Goal: Obtain resource: Download file/media

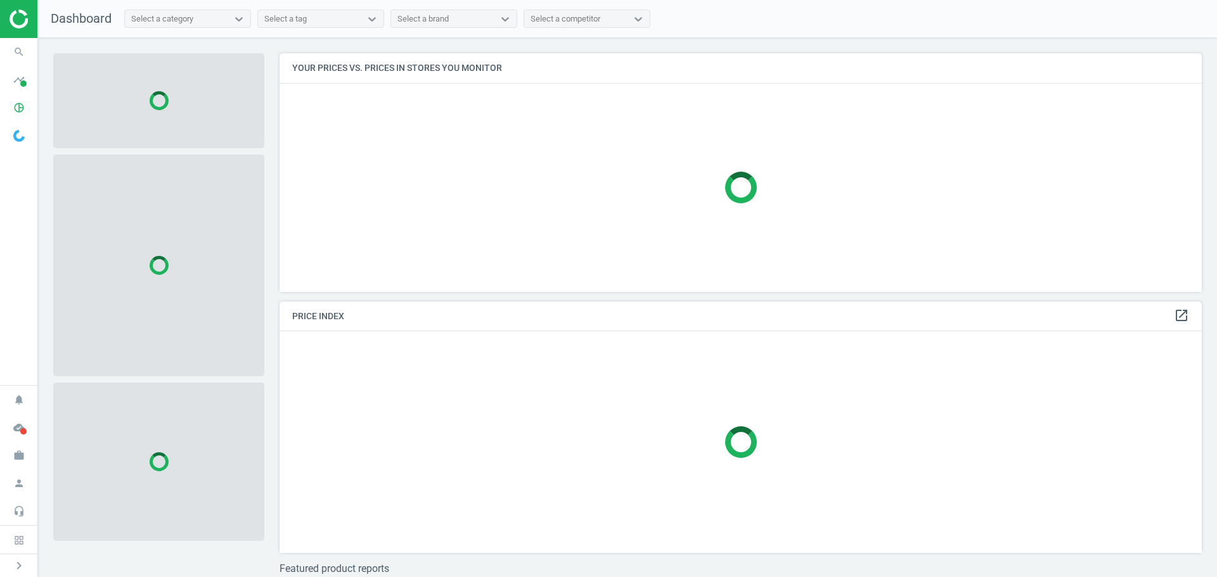
scroll to position [258, 932]
click at [20, 108] on icon "pie_chart_outlined" at bounding box center [19, 108] width 24 height 24
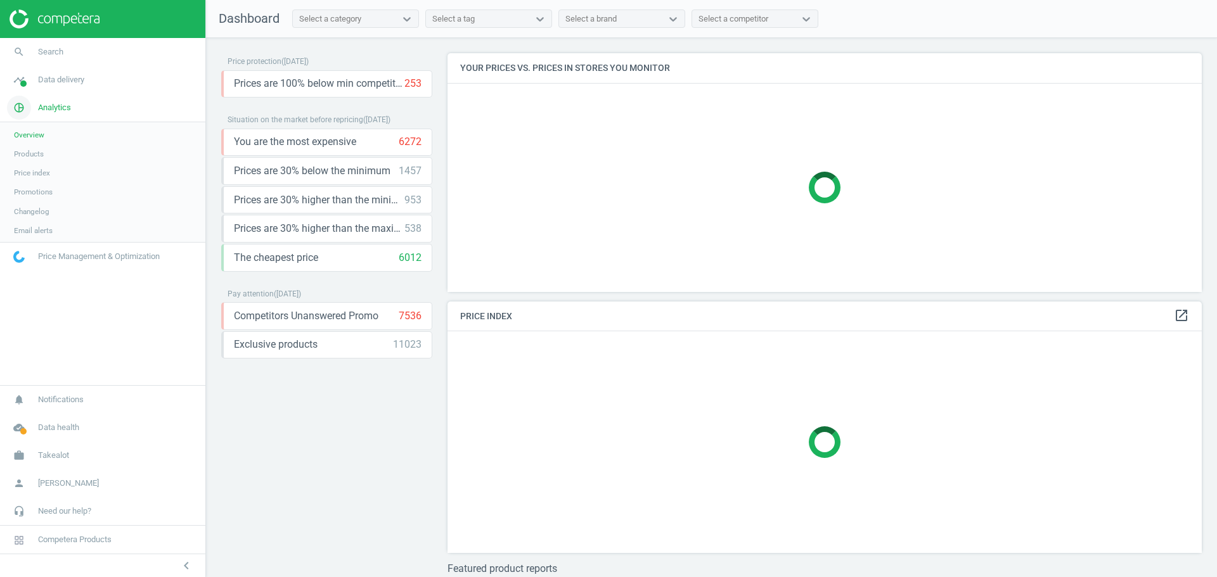
scroll to position [258, 764]
click at [36, 155] on span "Products" at bounding box center [29, 154] width 30 height 10
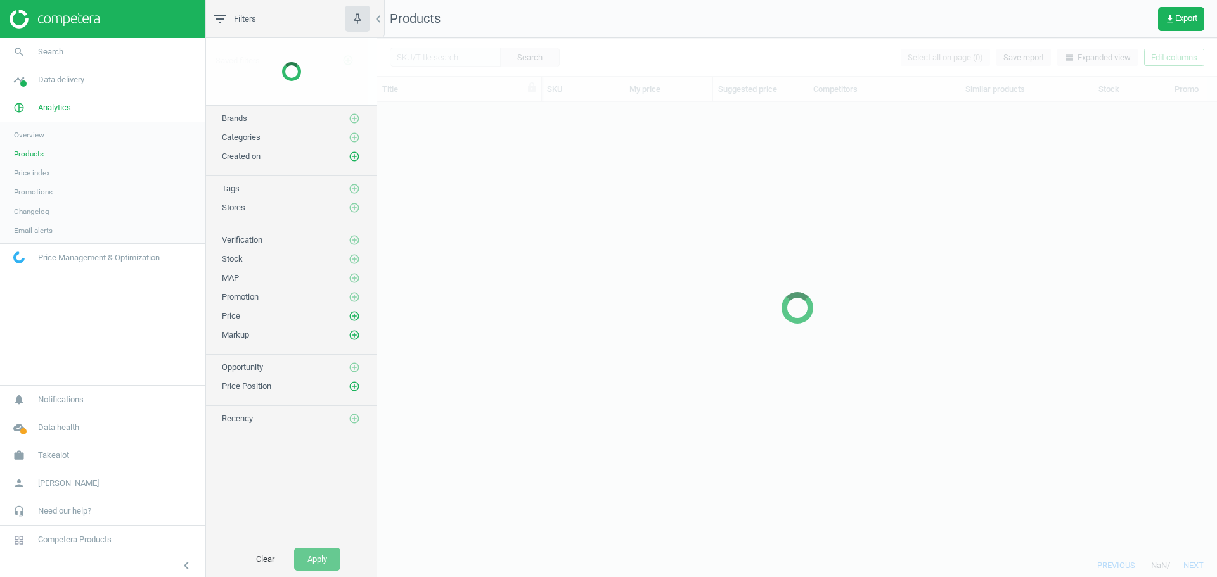
scroll to position [432, 830]
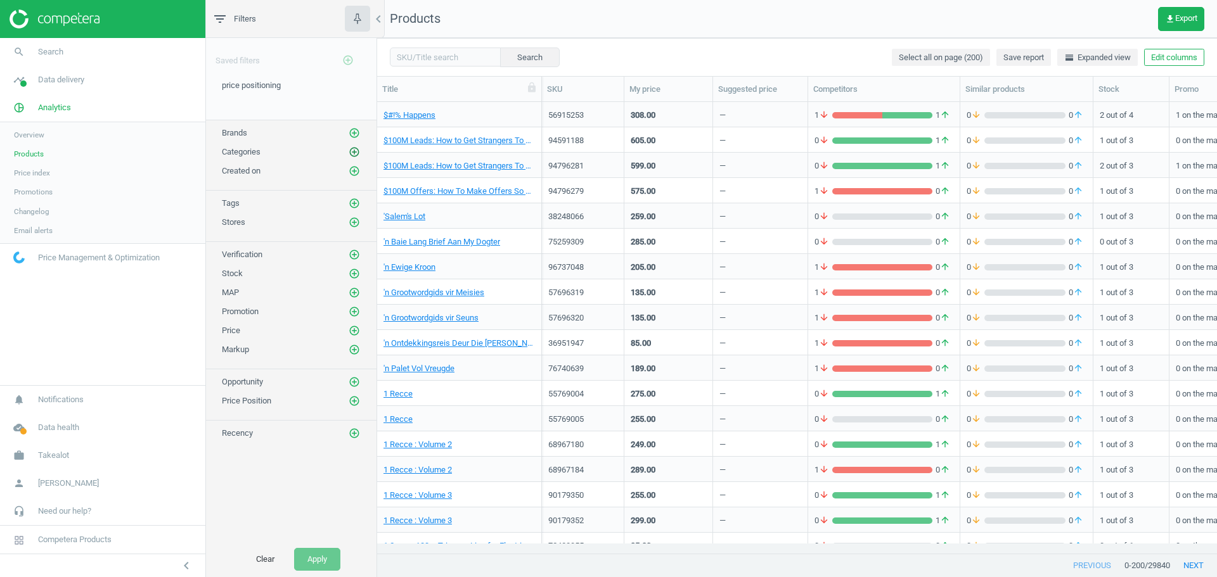
click at [353, 154] on icon "add_circle_outline" at bounding box center [354, 151] width 11 height 11
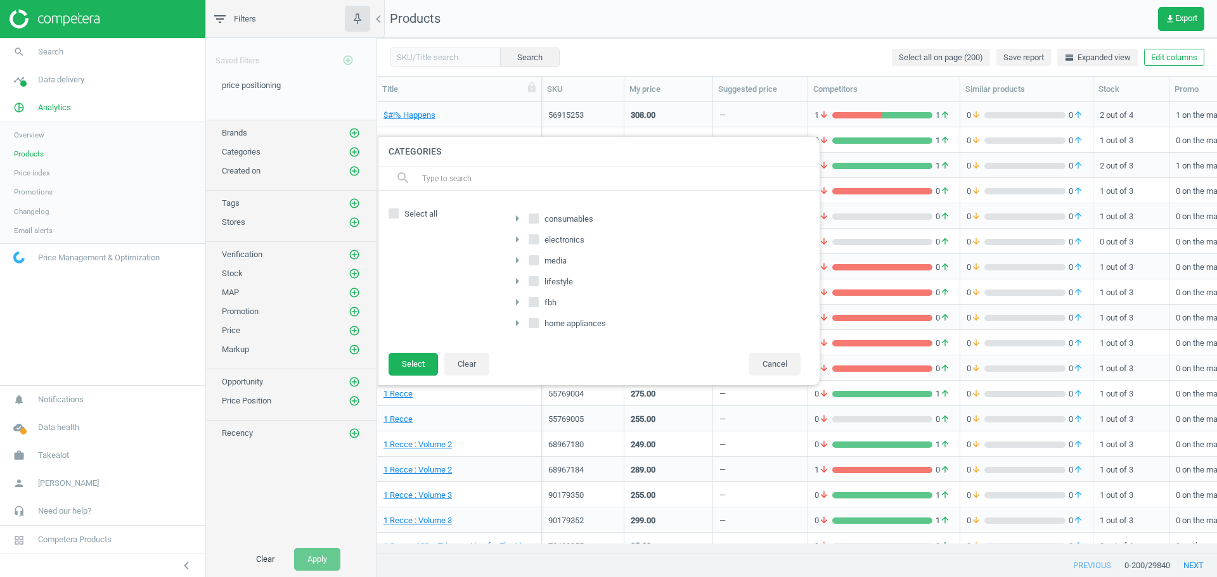
click at [517, 325] on icon "arrow_right" at bounding box center [517, 323] width 15 height 15
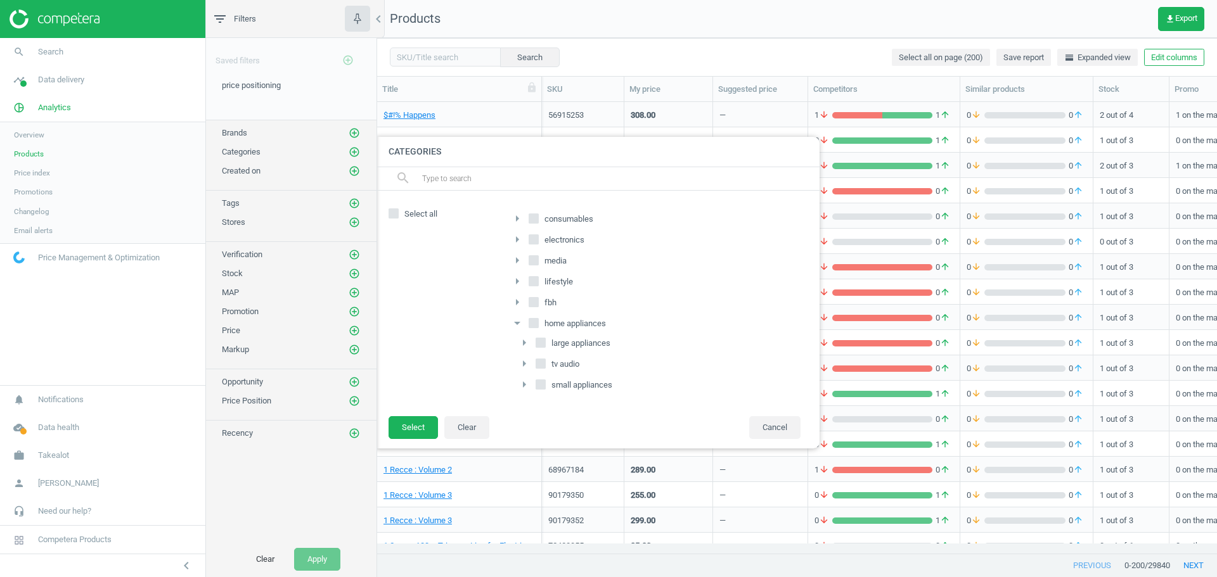
click at [541, 350] on label "large appliances" at bounding box center [574, 344] width 77 height 18
click at [541, 347] on input "large appliances" at bounding box center [541, 343] width 8 height 8
checkbox input "true"
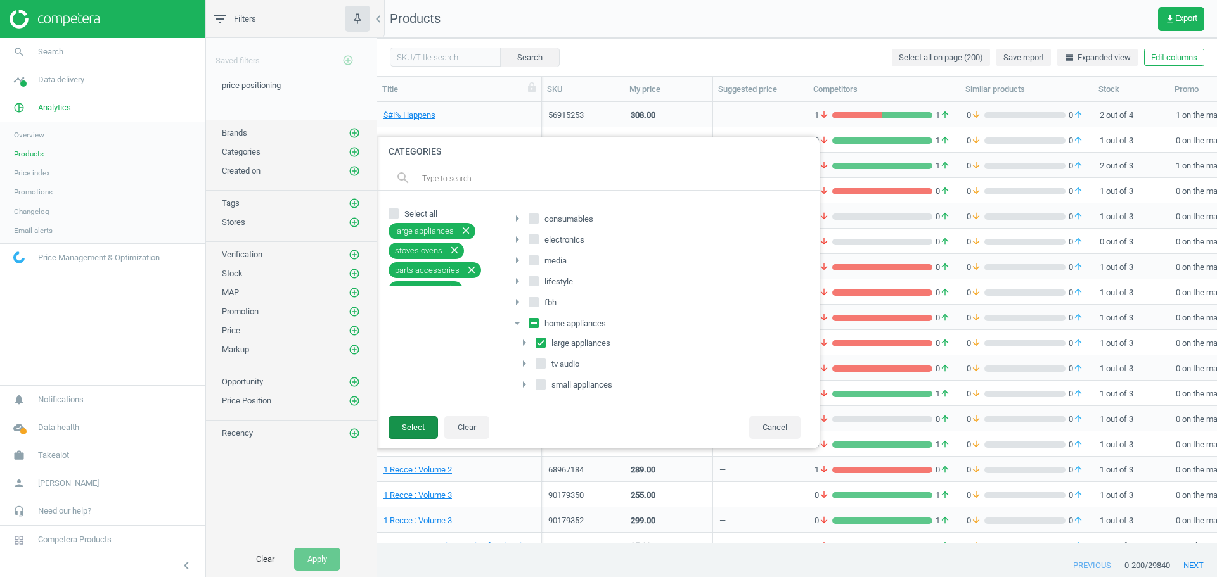
click at [423, 423] on button "Select" at bounding box center [413, 427] width 49 height 23
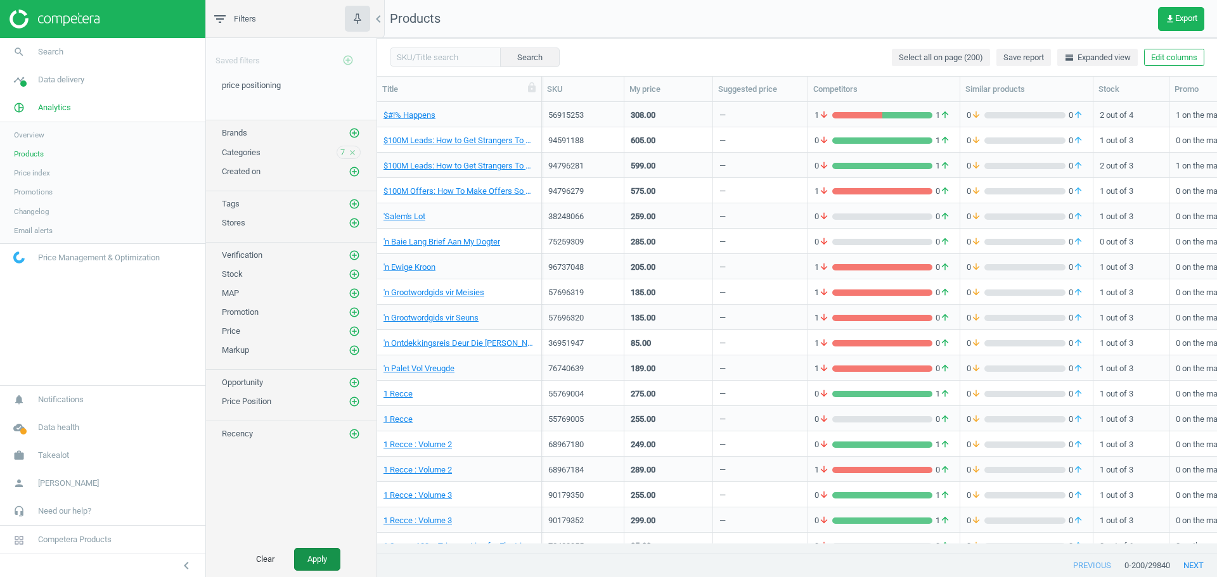
click at [311, 557] on button "Apply" at bounding box center [317, 559] width 46 height 23
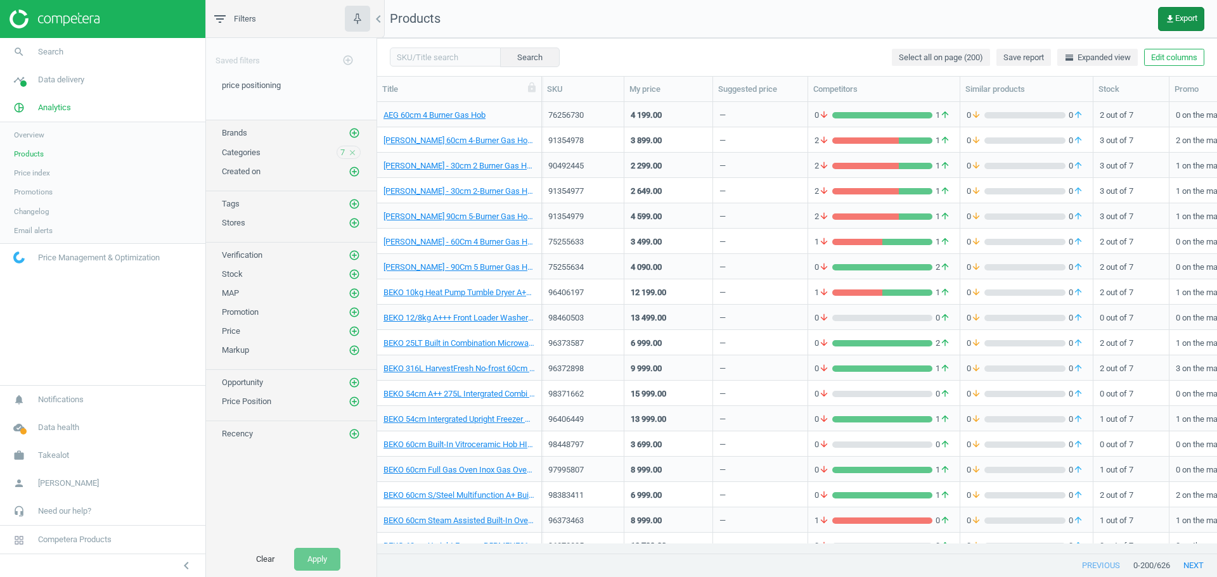
click at [1188, 25] on button "get_app Export" at bounding box center [1181, 19] width 46 height 24
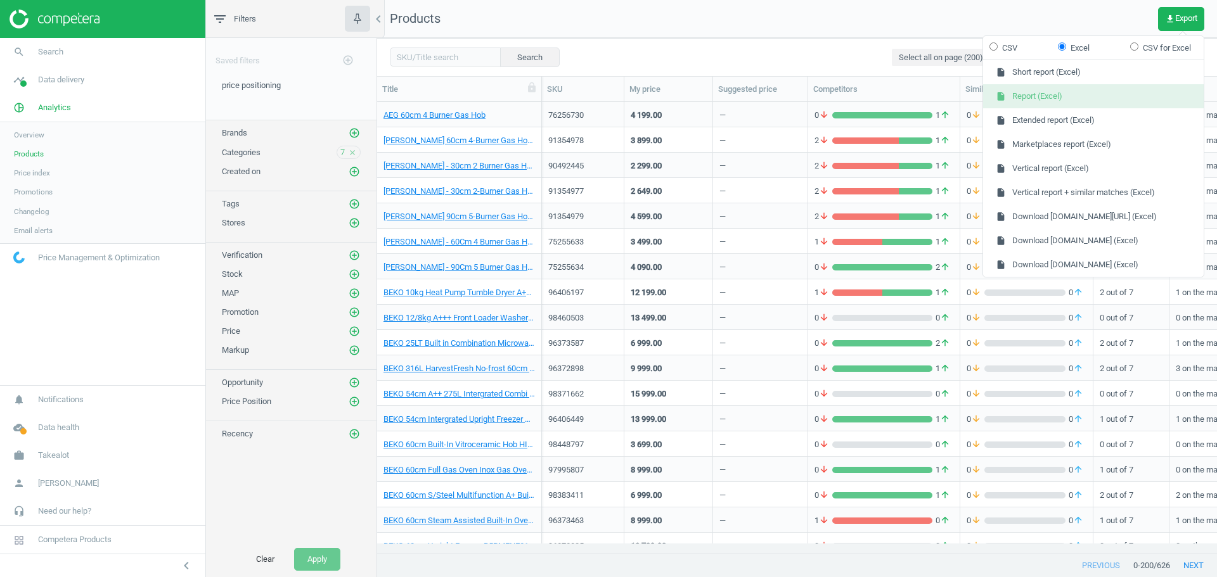
click at [1078, 100] on button "insert_drive_file Report (Excel)" at bounding box center [1093, 96] width 221 height 24
